Goal: Information Seeking & Learning: Learn about a topic

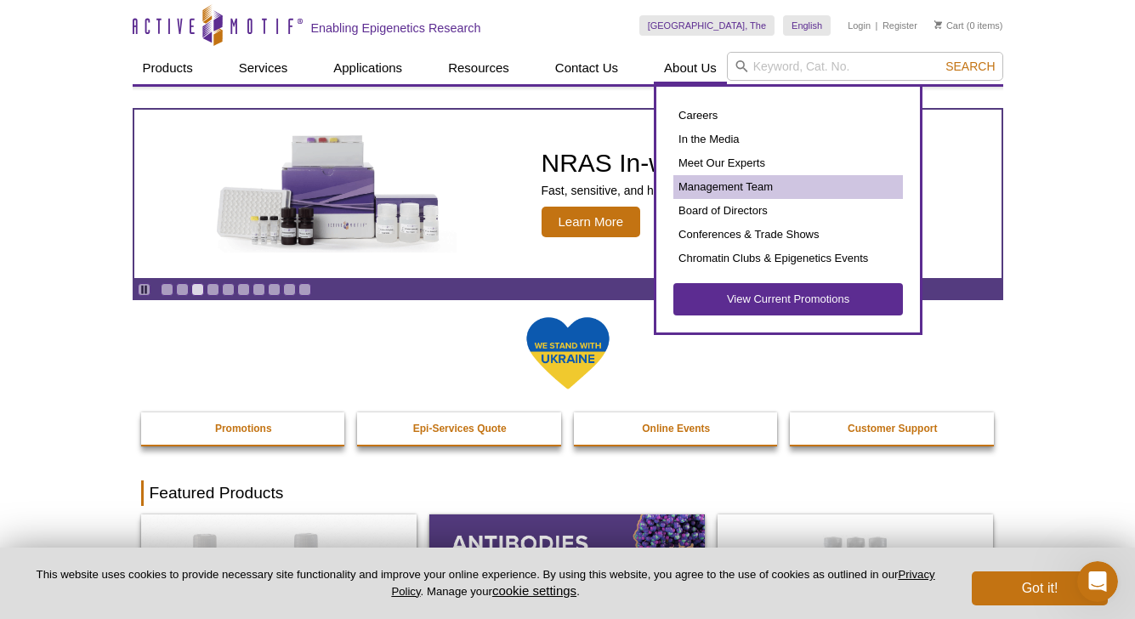
click at [707, 186] on link "Management Team" at bounding box center [788, 187] width 230 height 24
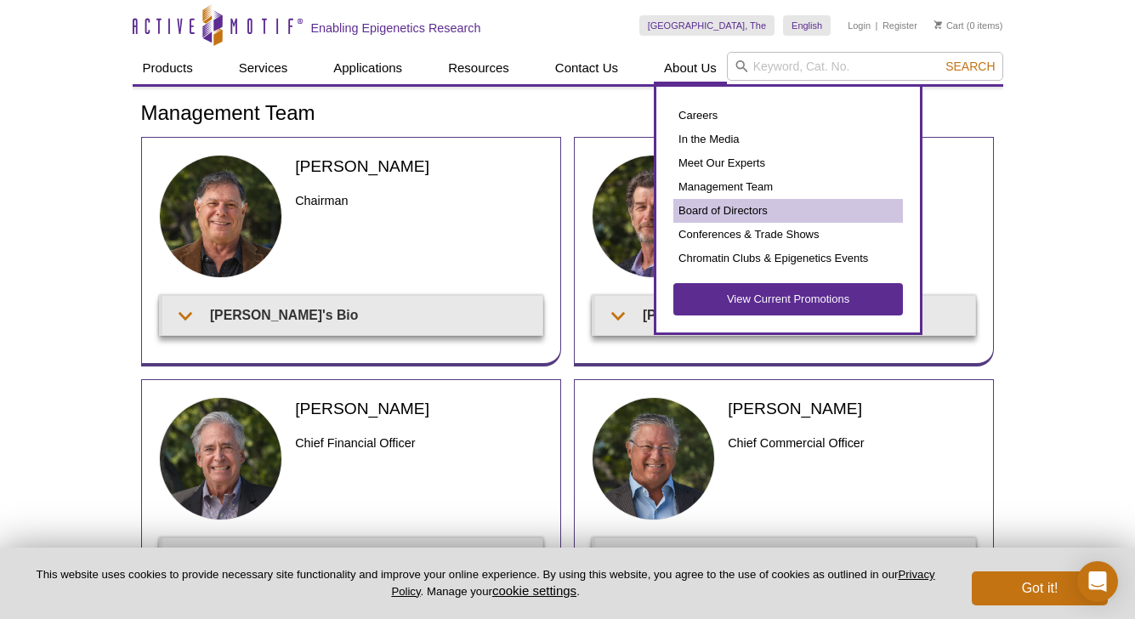
click at [736, 207] on link "Board of Directors" at bounding box center [788, 211] width 230 height 24
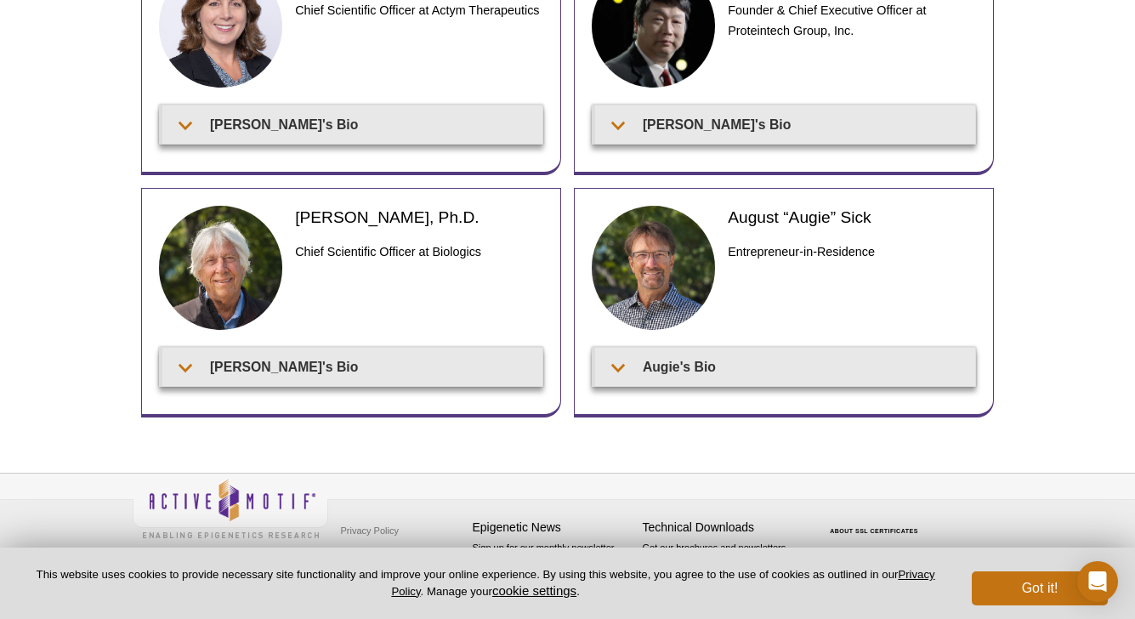
scroll to position [674, 0]
